Goal: Answer question/provide support

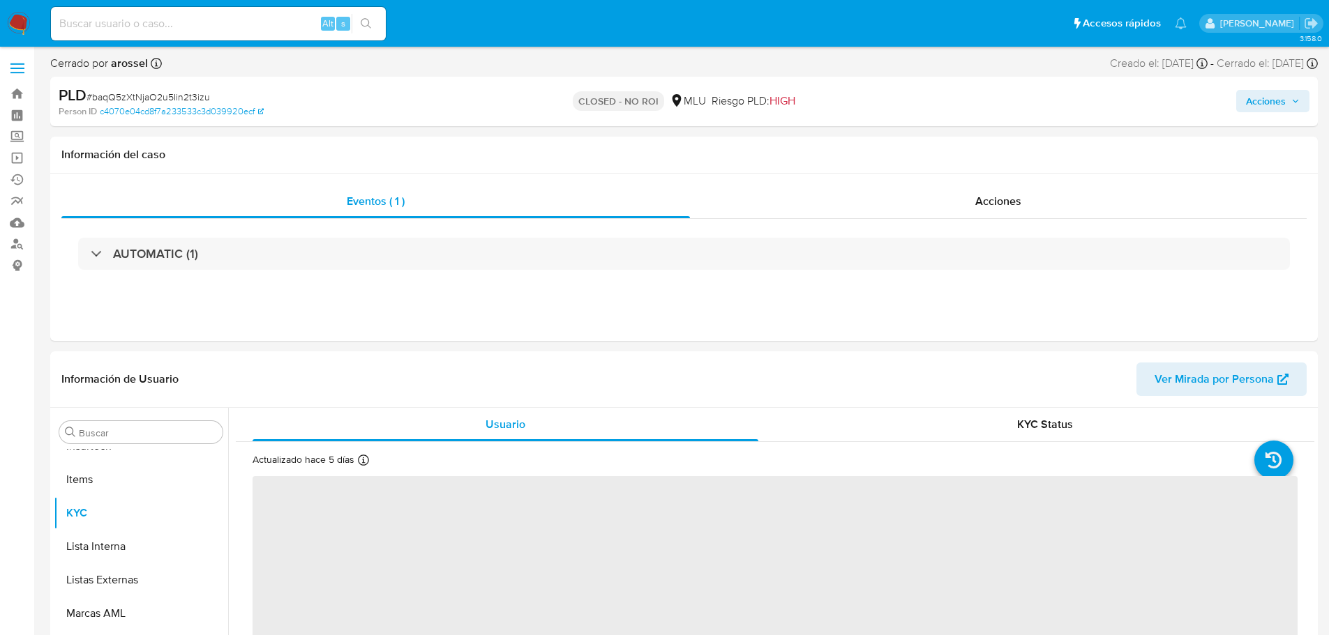
scroll to position [623, 0]
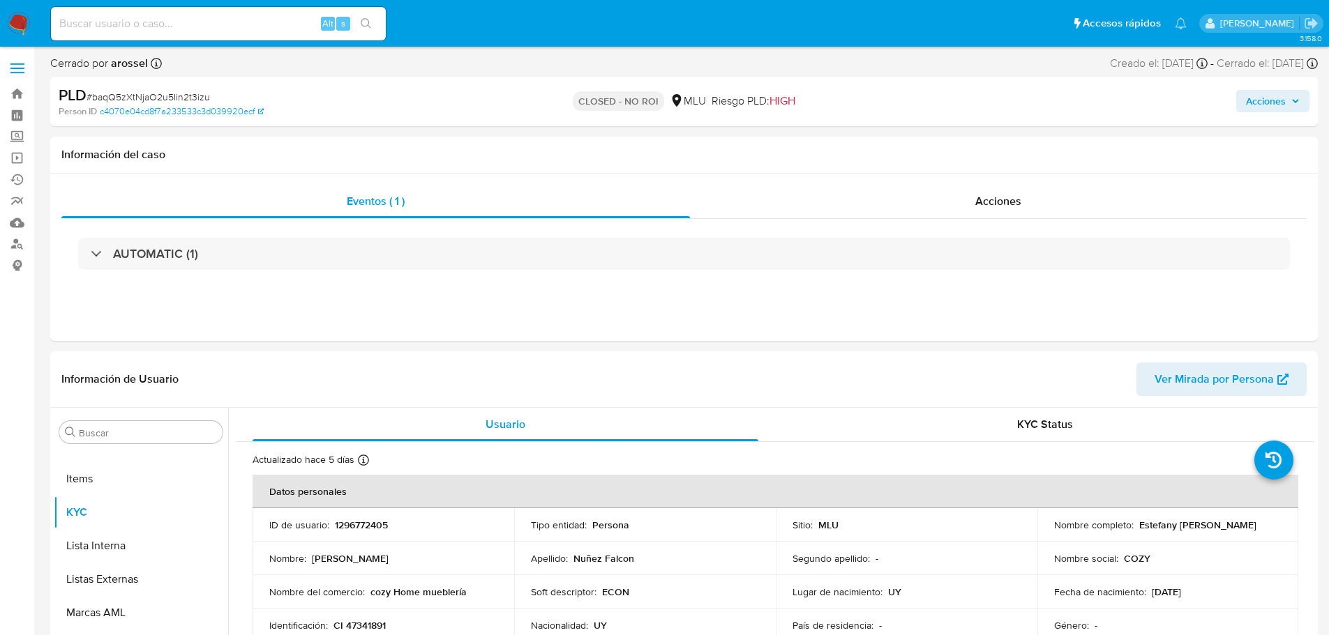
select select "10"
click at [217, 38] on div "Alt s" at bounding box center [218, 23] width 335 height 33
click at [248, 31] on input at bounding box center [218, 24] width 335 height 18
paste input "jnnCbzNM5yrLhx84VBYioFzi"
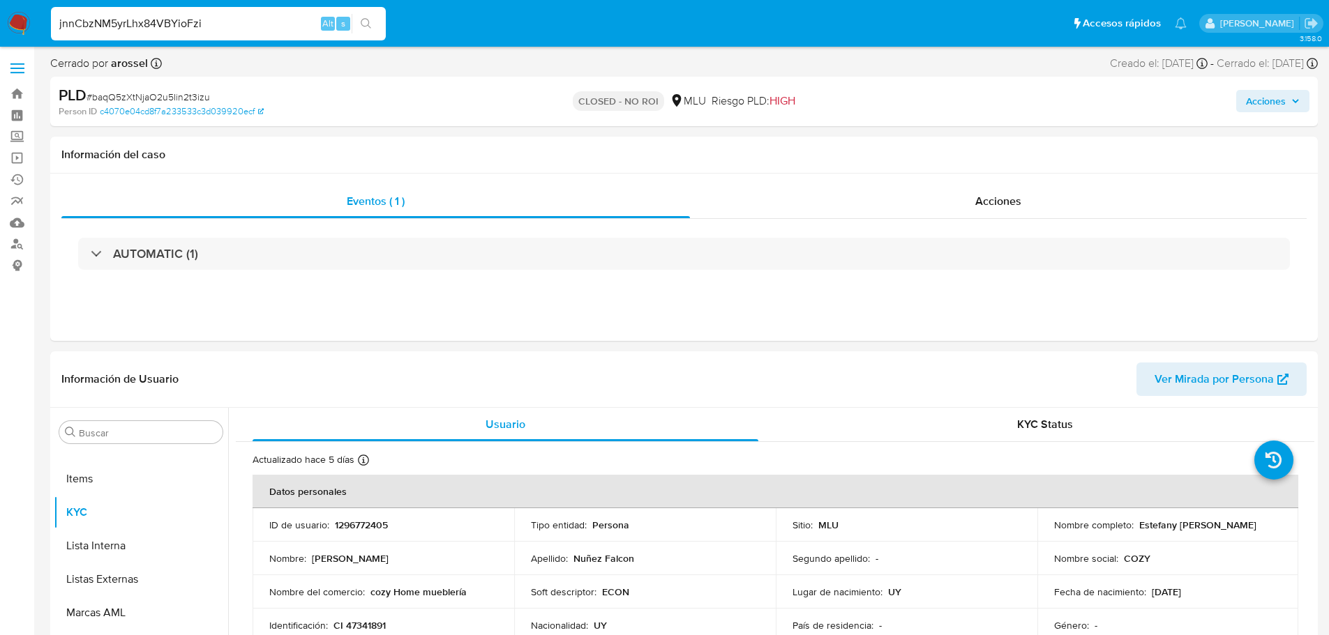
type input "jnnCbzNM5yrLhx84VBYioFzi"
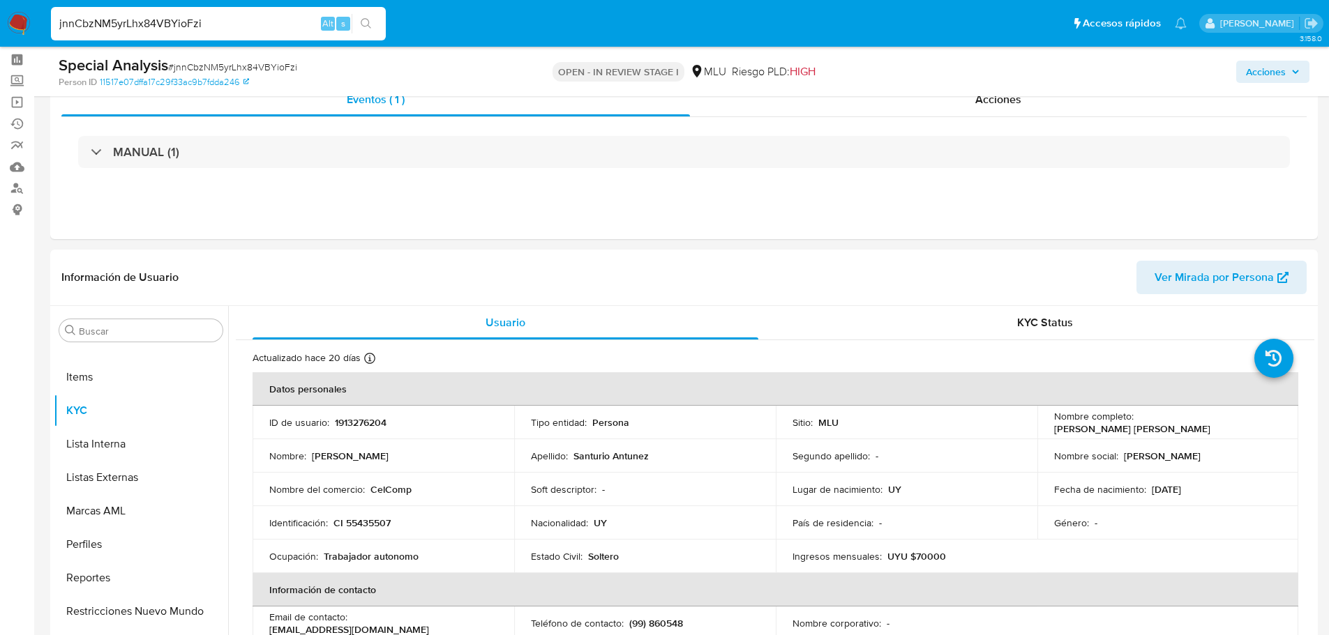
scroll to position [140, 0]
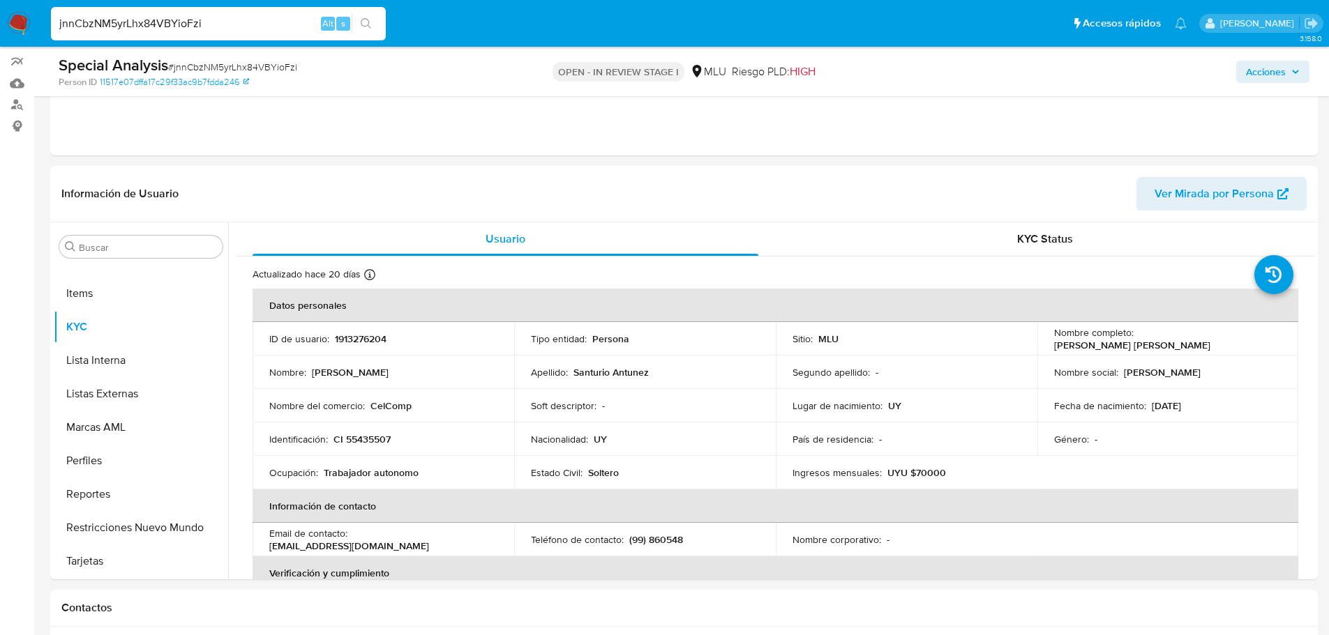
select select "10"
click at [1142, 347] on p "[PERSON_NAME] [PERSON_NAME]" at bounding box center [1132, 345] width 156 height 13
copy p "Santurio"
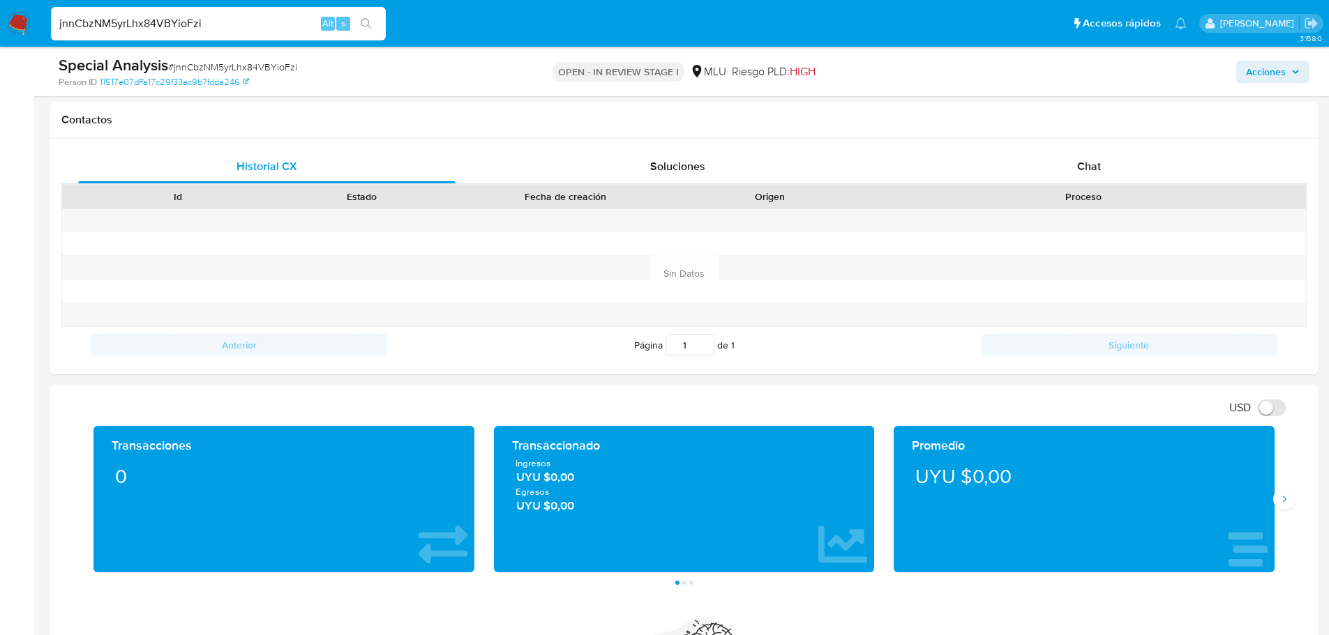
scroll to position [977, 0]
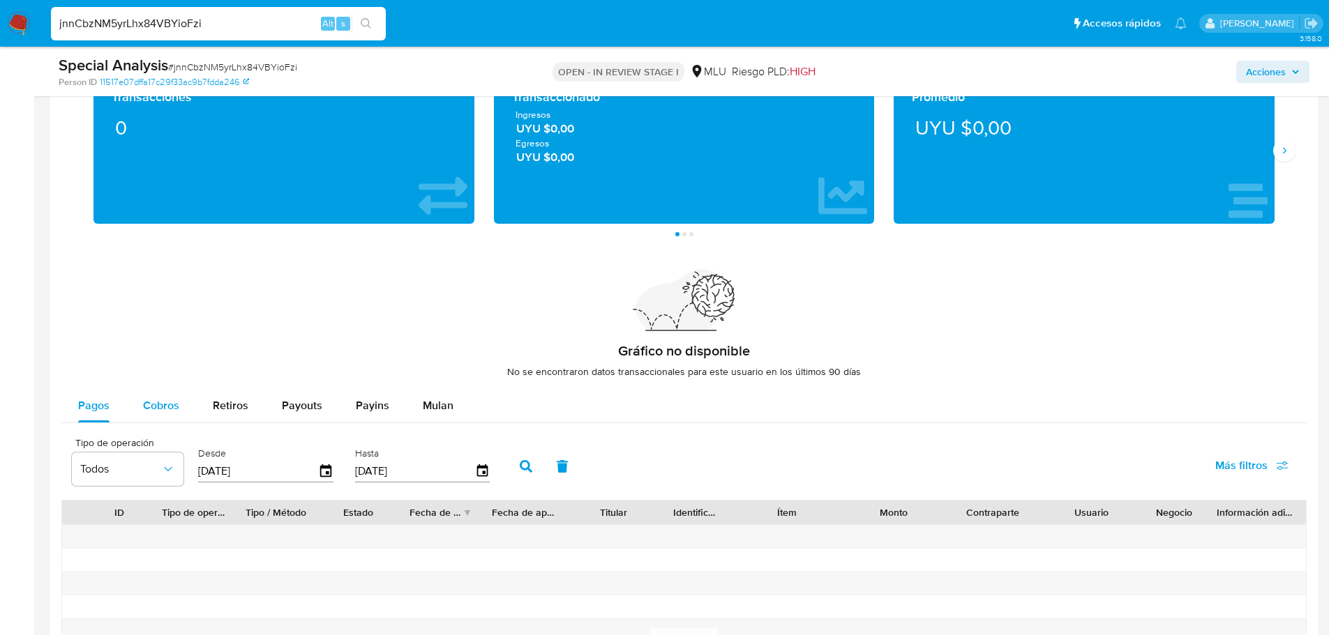
click at [166, 407] on span "Cobros" at bounding box center [161, 406] width 36 height 16
select select "10"
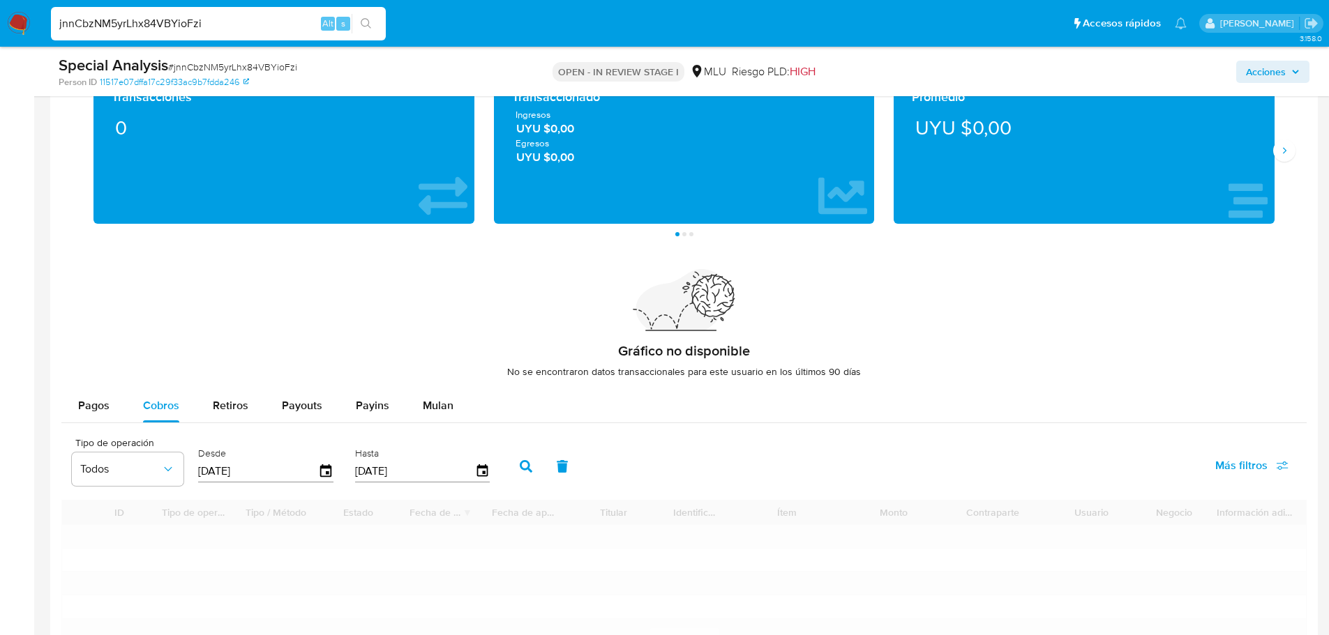
scroll to position [1116, 0]
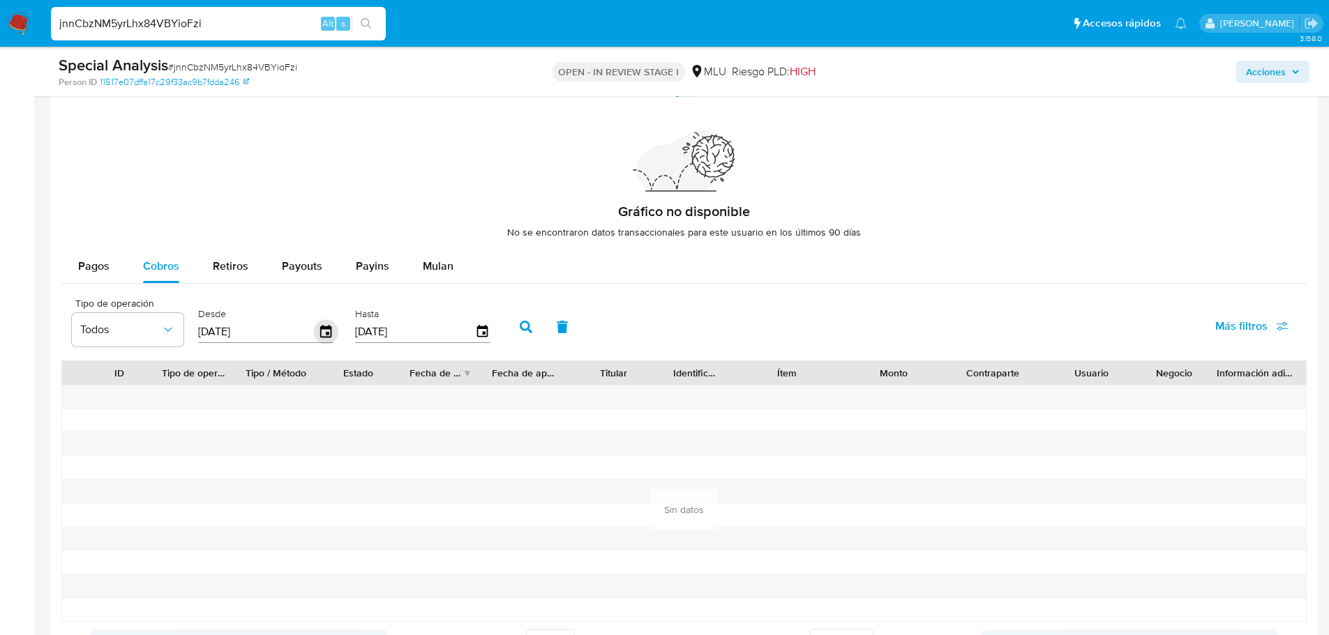
click at [334, 336] on div "Desde [DATE]" at bounding box center [268, 326] width 146 height 56
click at [331, 334] on icon "button" at bounding box center [325, 331] width 11 height 13
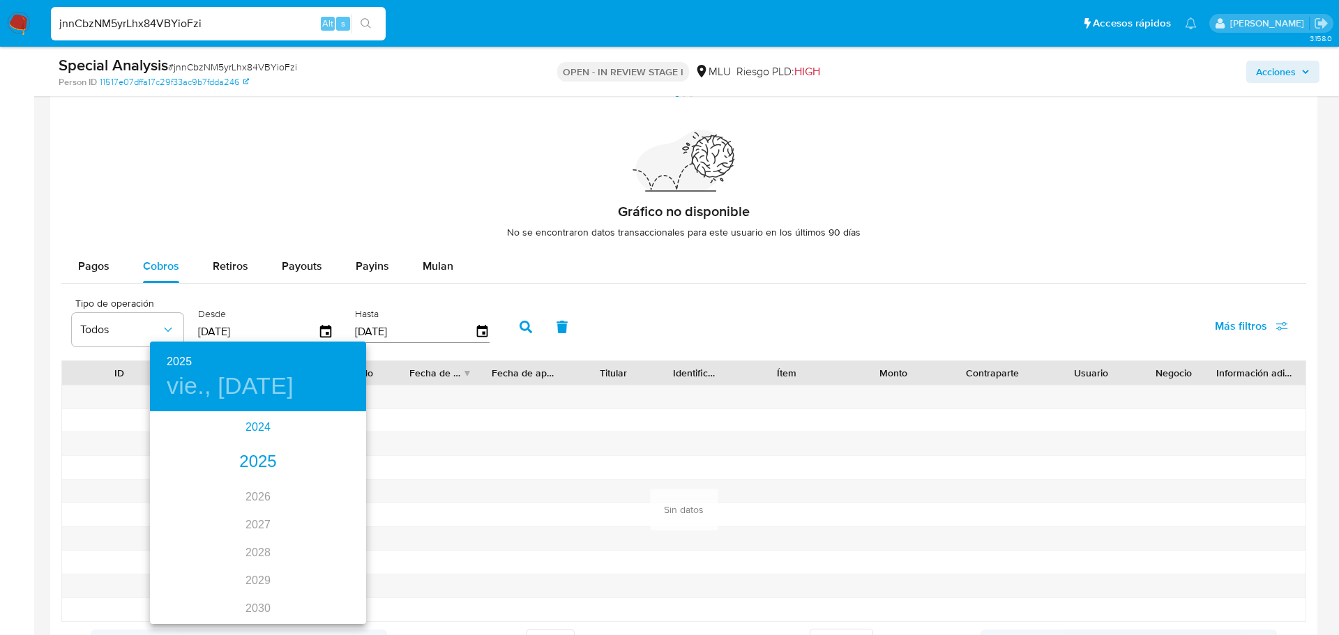
click at [260, 426] on div "2024" at bounding box center [258, 428] width 216 height 28
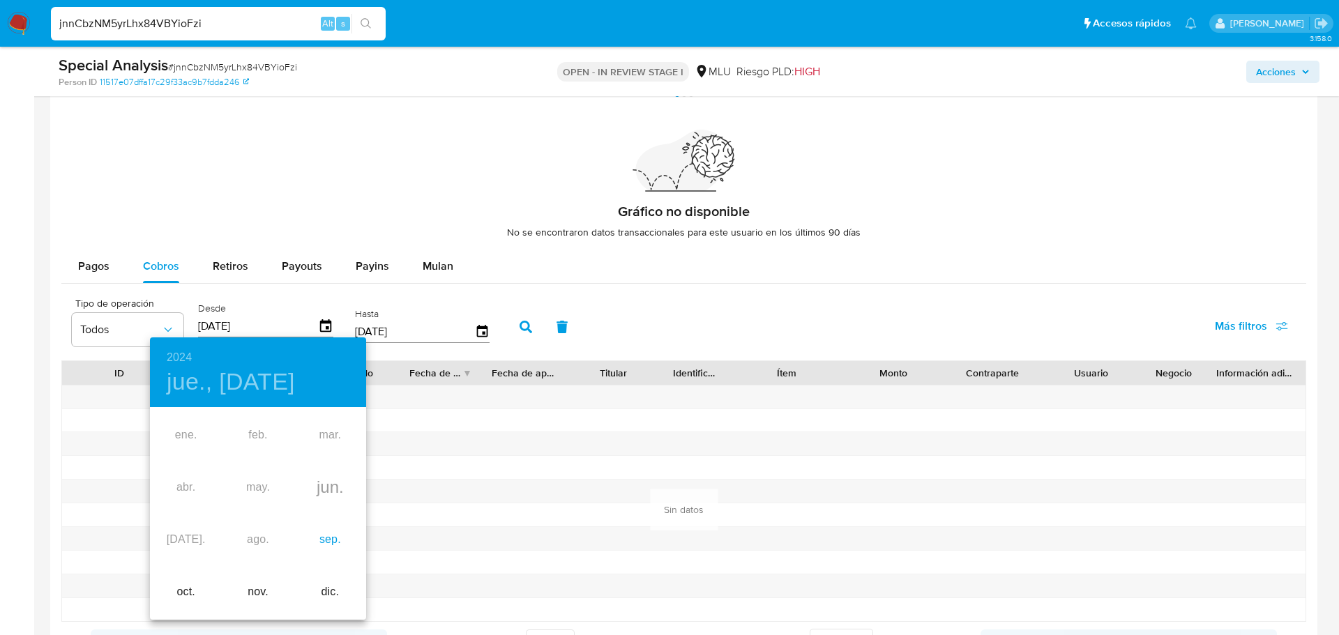
click at [329, 539] on div "sep." at bounding box center [330, 540] width 72 height 52
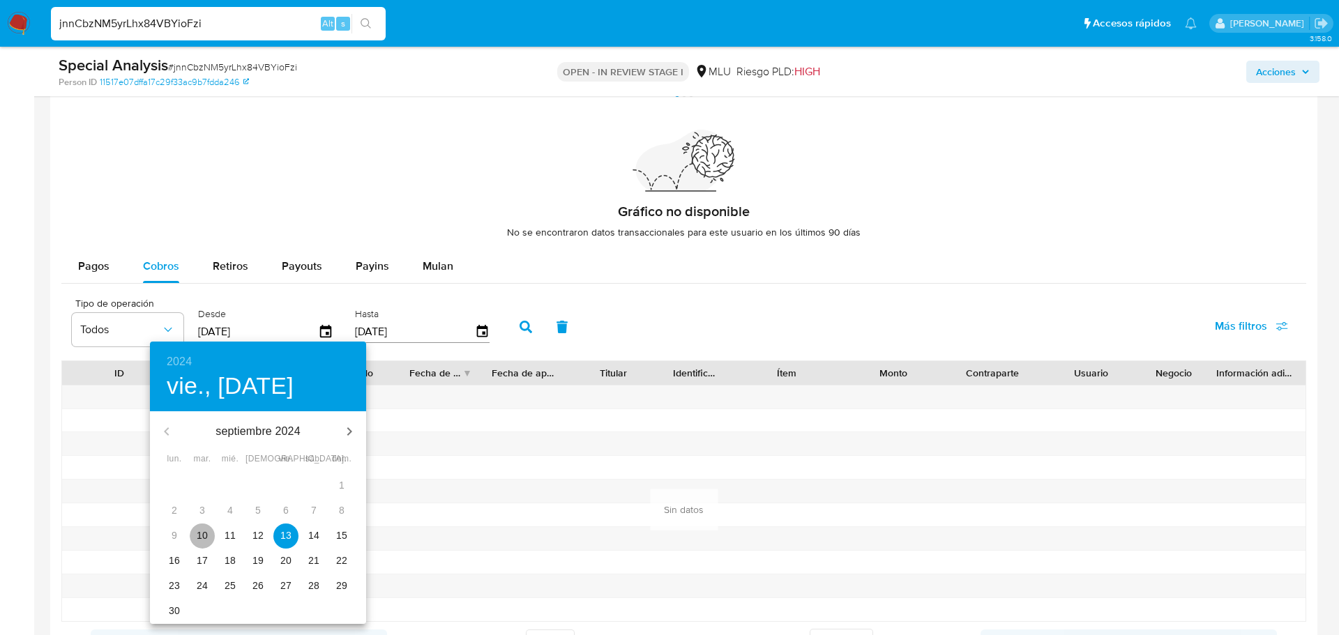
click at [204, 537] on p "10" at bounding box center [202, 536] width 11 height 14
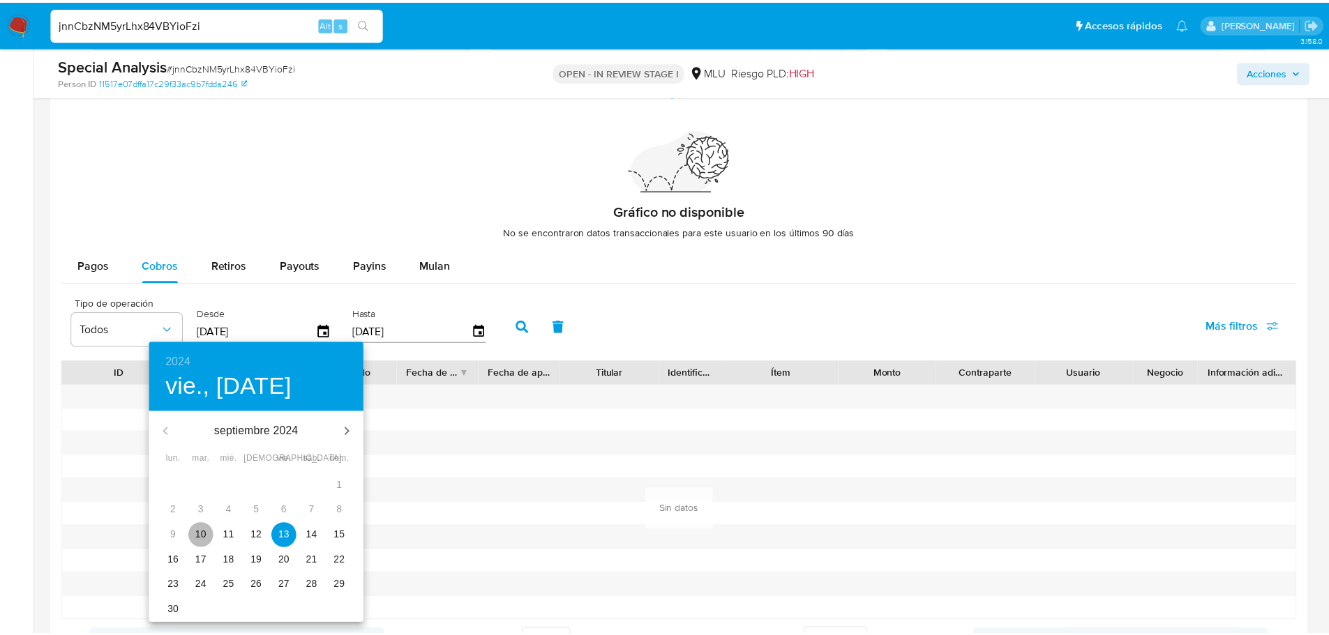
type input "[DATE]"
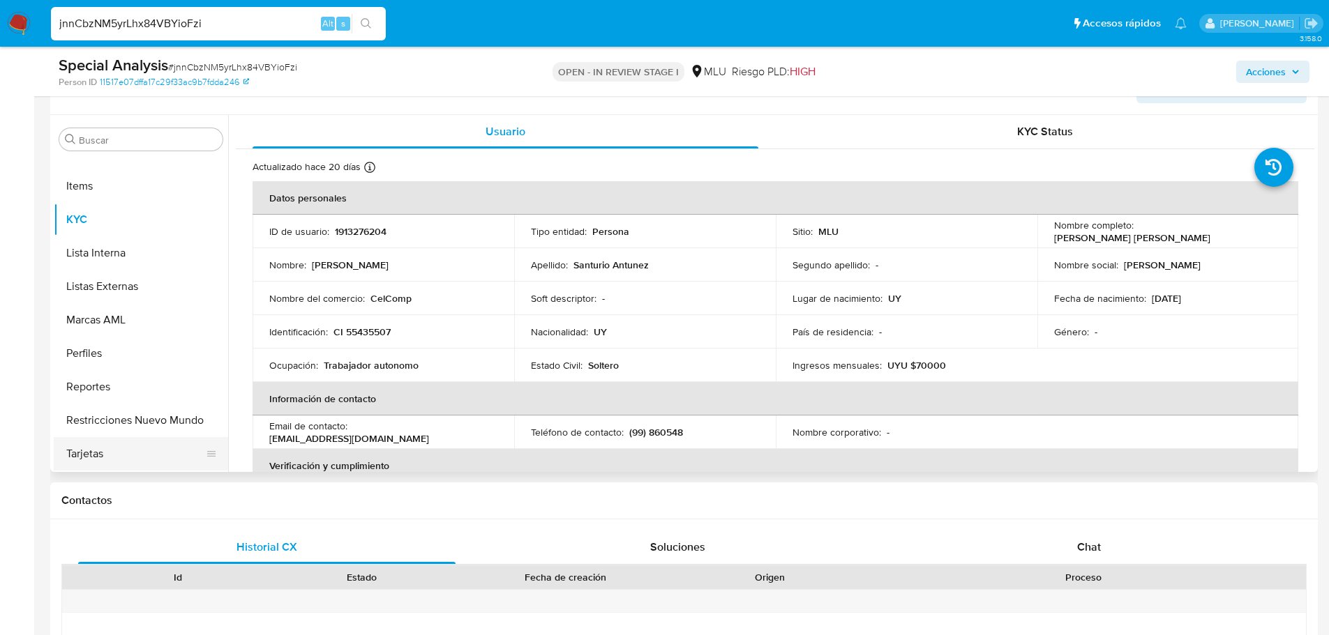
scroll to position [279, 0]
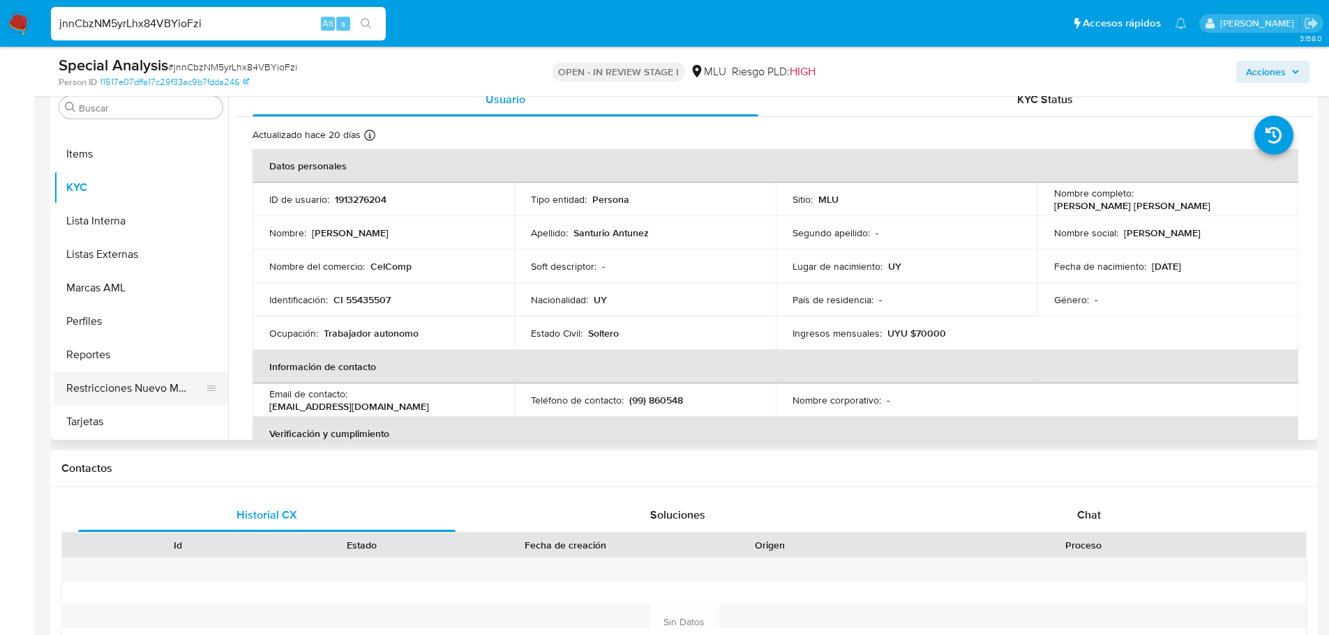
click at [141, 391] on button "Restricciones Nuevo Mundo" at bounding box center [135, 388] width 163 height 33
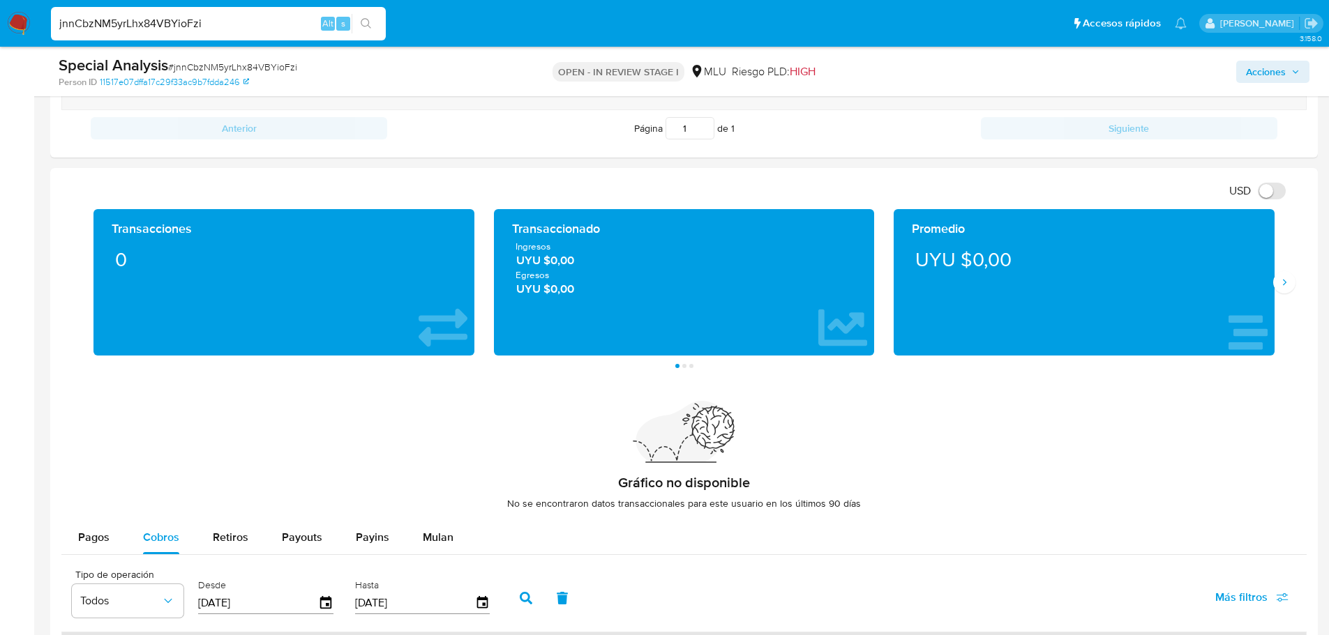
scroll to position [907, 0]
